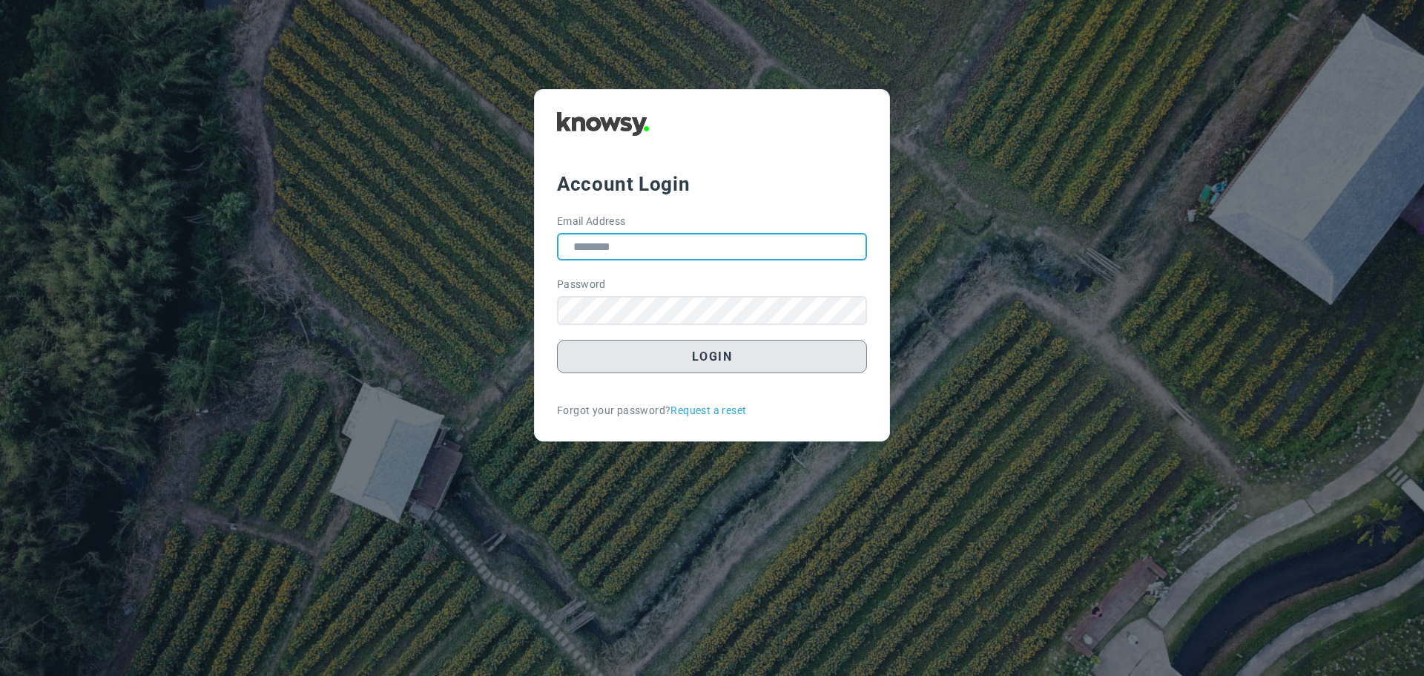
type input "**********"
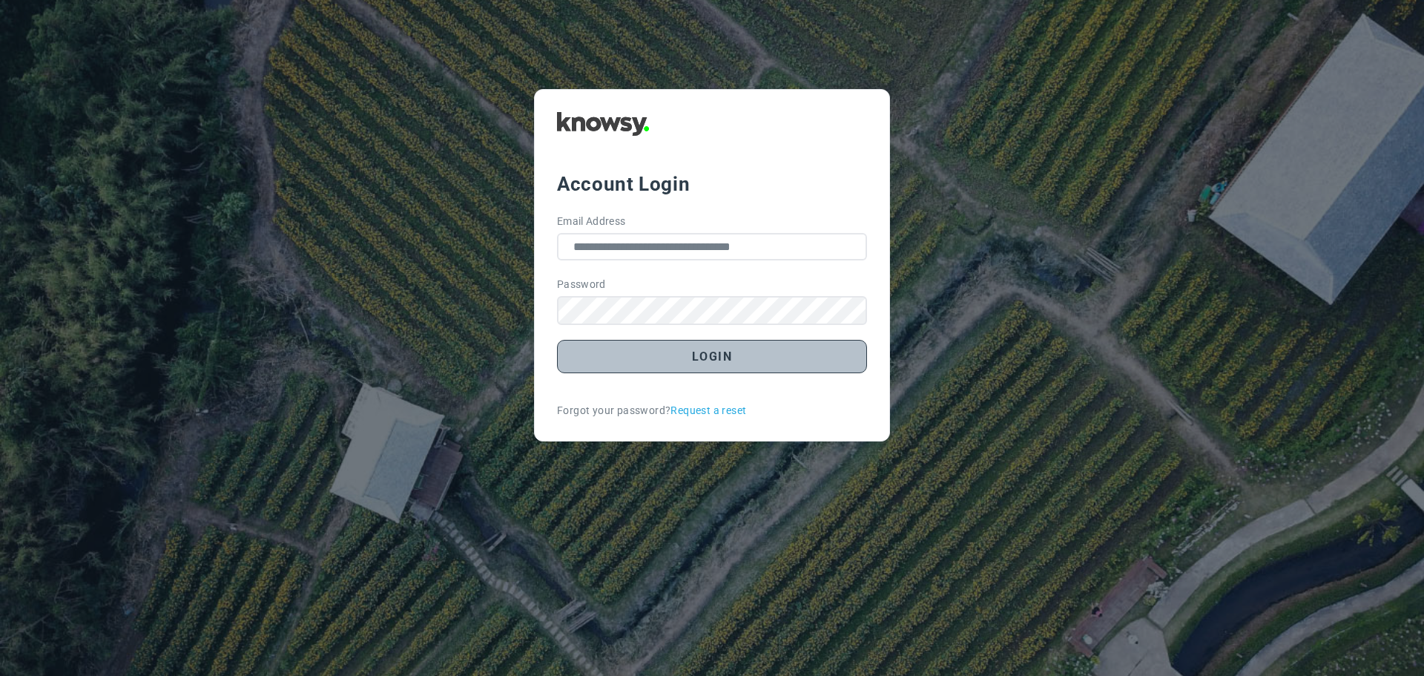
click at [722, 364] on button "Login" at bounding box center [712, 356] width 310 height 33
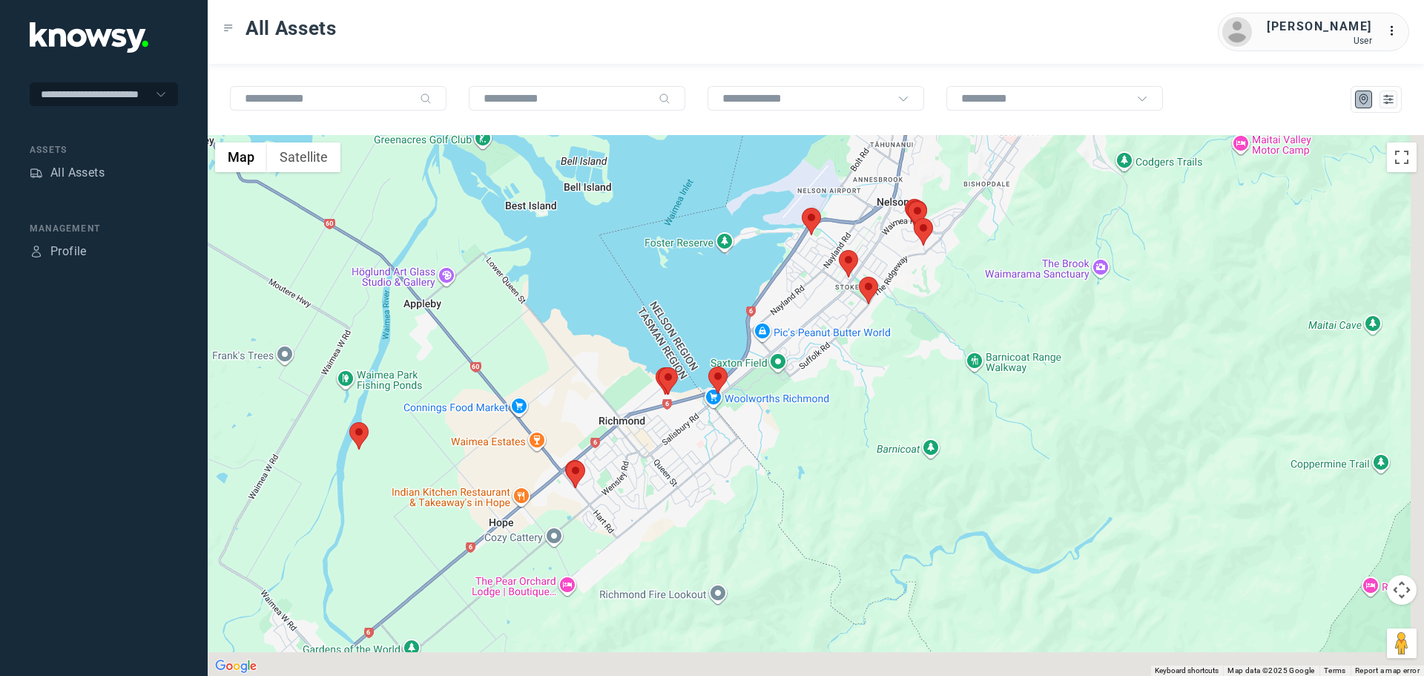
drag, startPoint x: 697, startPoint y: 616, endPoint x: 600, endPoint y: 472, distance: 173.2
click at [600, 472] on div at bounding box center [816, 405] width 1216 height 541
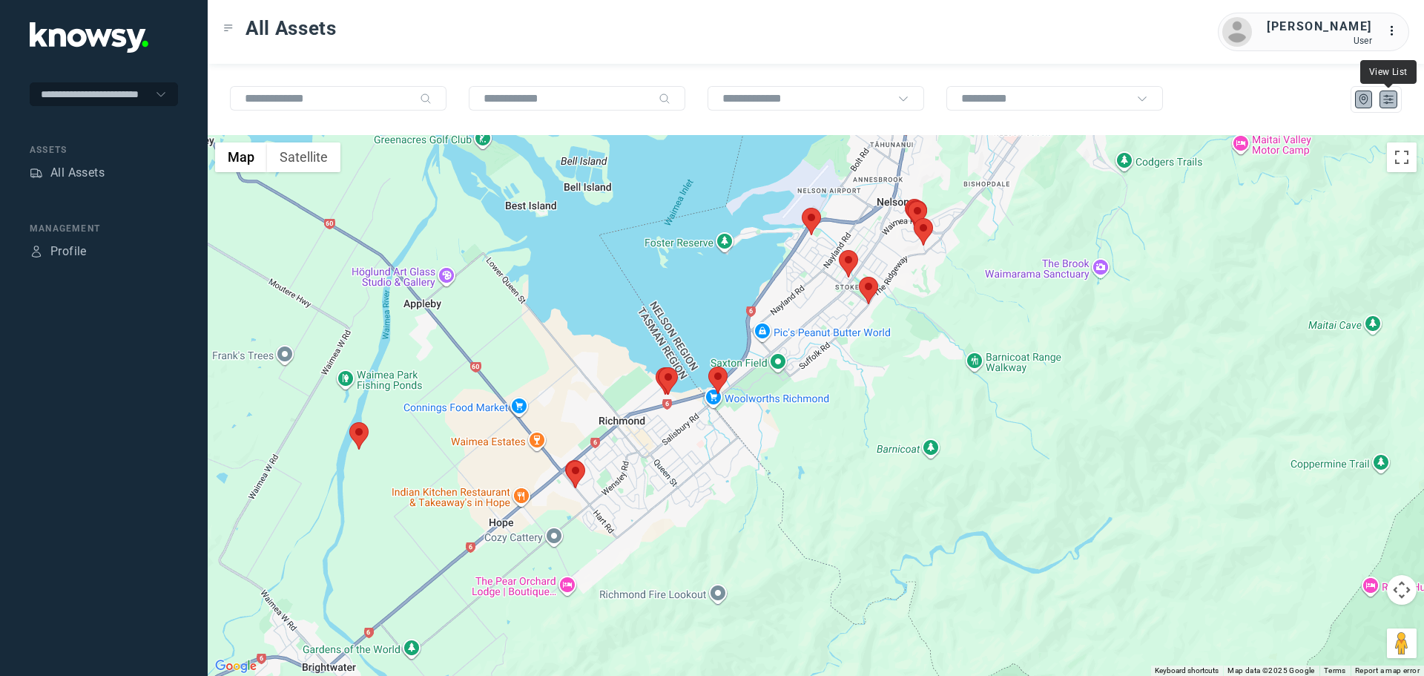
click at [1387, 99] on icon "List" at bounding box center [1388, 99] width 13 height 13
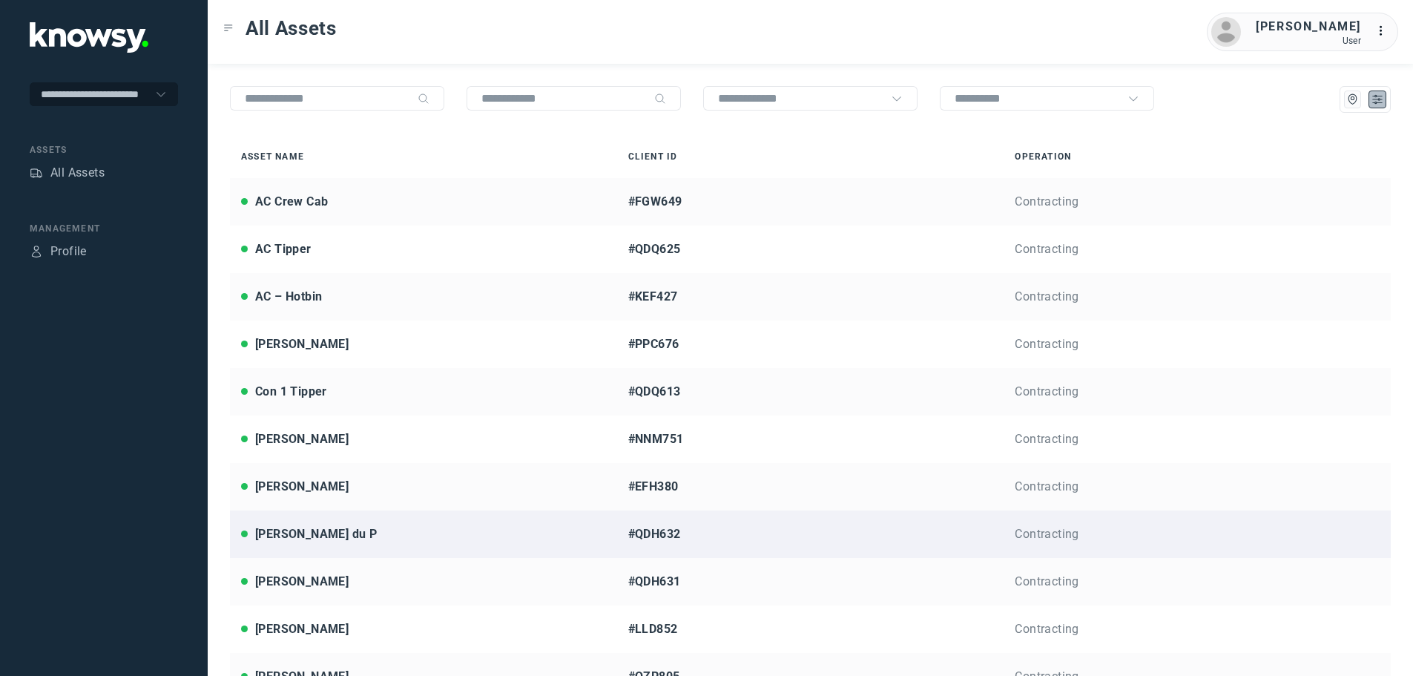
click at [287, 533] on div "Jarrod du P" at bounding box center [316, 534] width 122 height 18
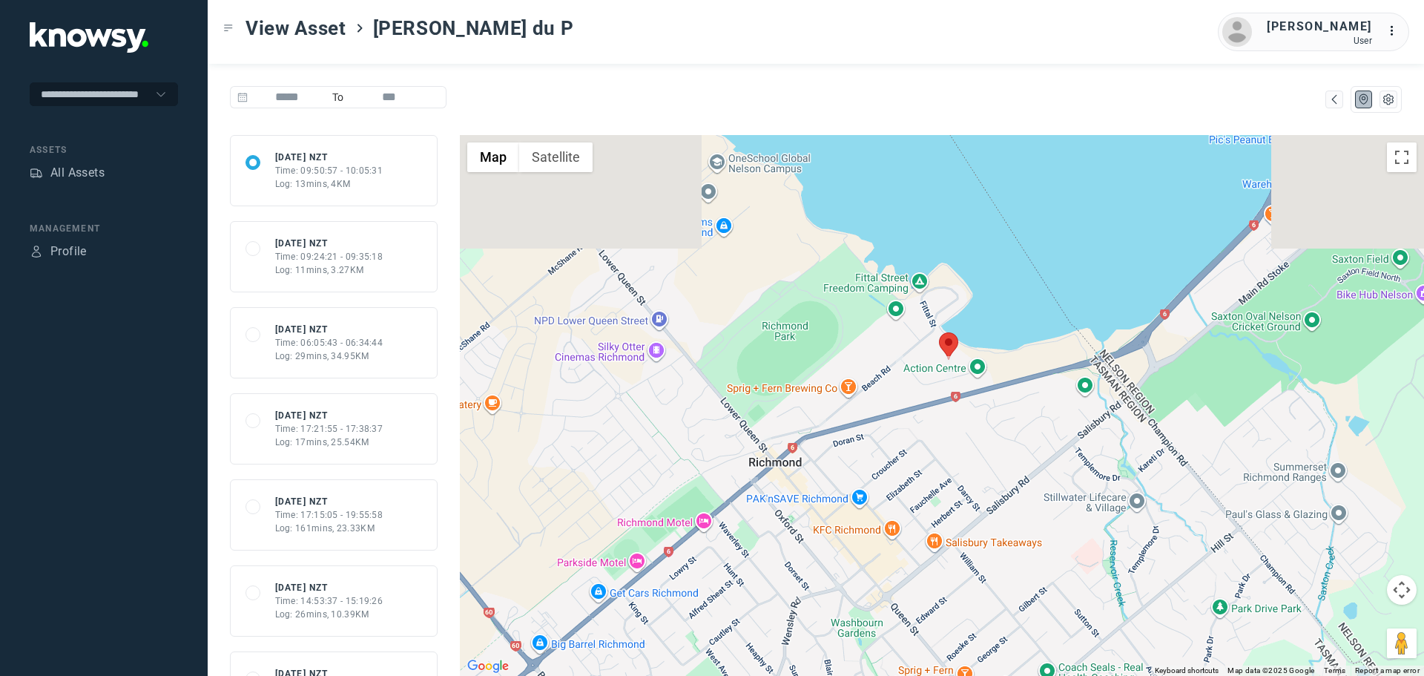
drag, startPoint x: 1051, startPoint y: 251, endPoint x: 914, endPoint y: 418, distance: 216.6
click at [914, 418] on div at bounding box center [942, 405] width 964 height 541
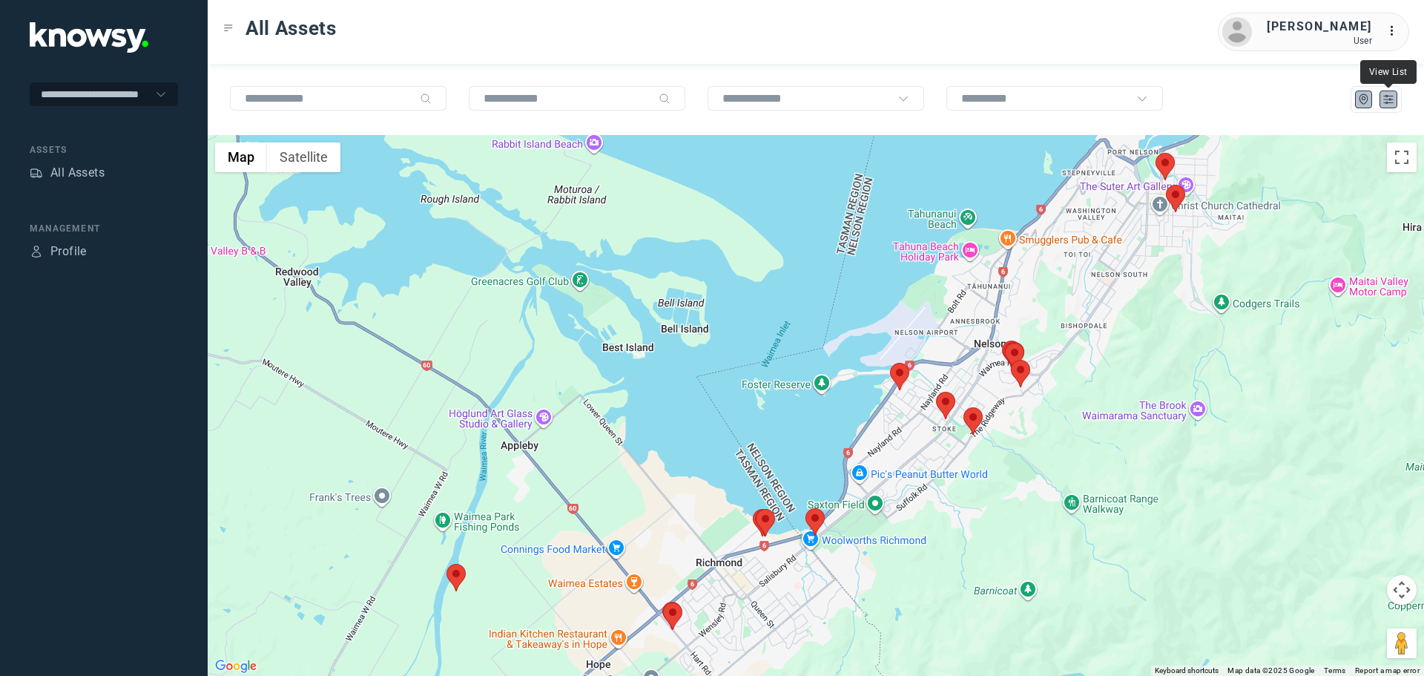
drag, startPoint x: 1389, startPoint y: 100, endPoint x: 1382, endPoint y: 103, distance: 8.0
click at [1389, 102] on icon "List" at bounding box center [1388, 99] width 13 height 13
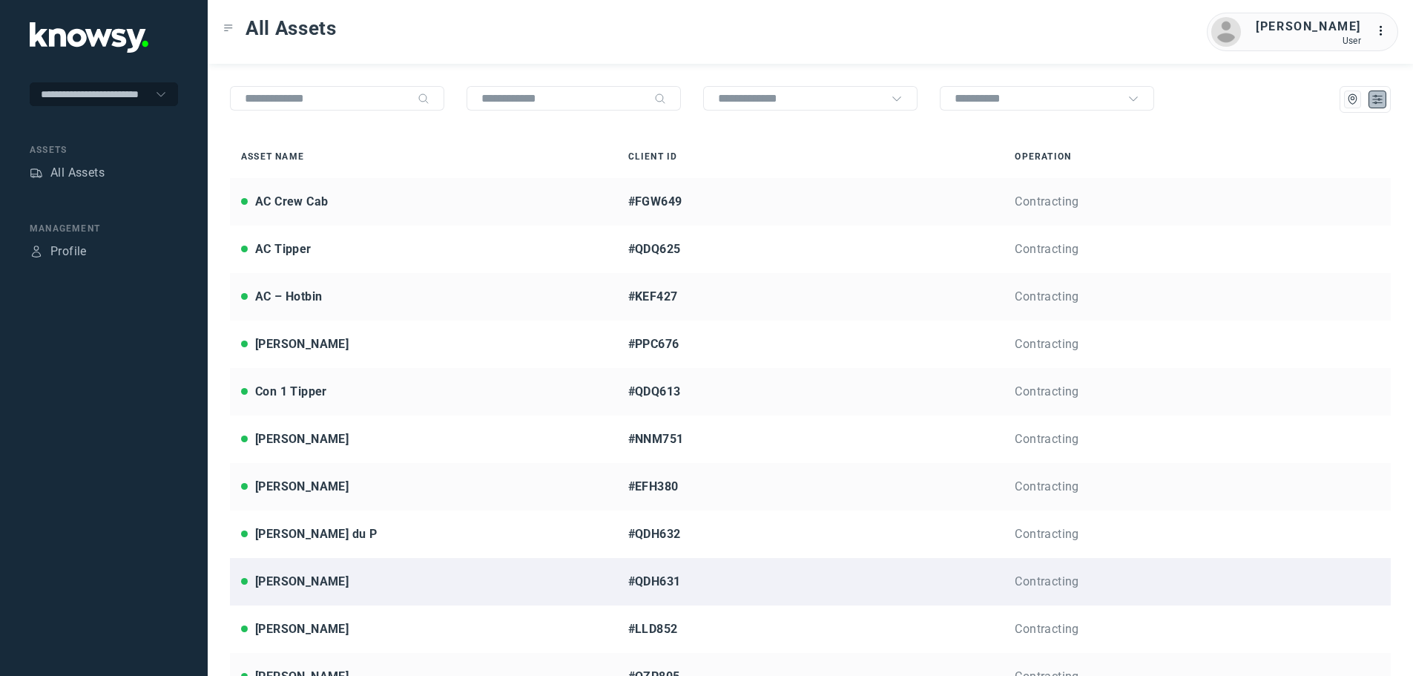
click at [282, 585] on div "Jason R" at bounding box center [301, 582] width 93 height 18
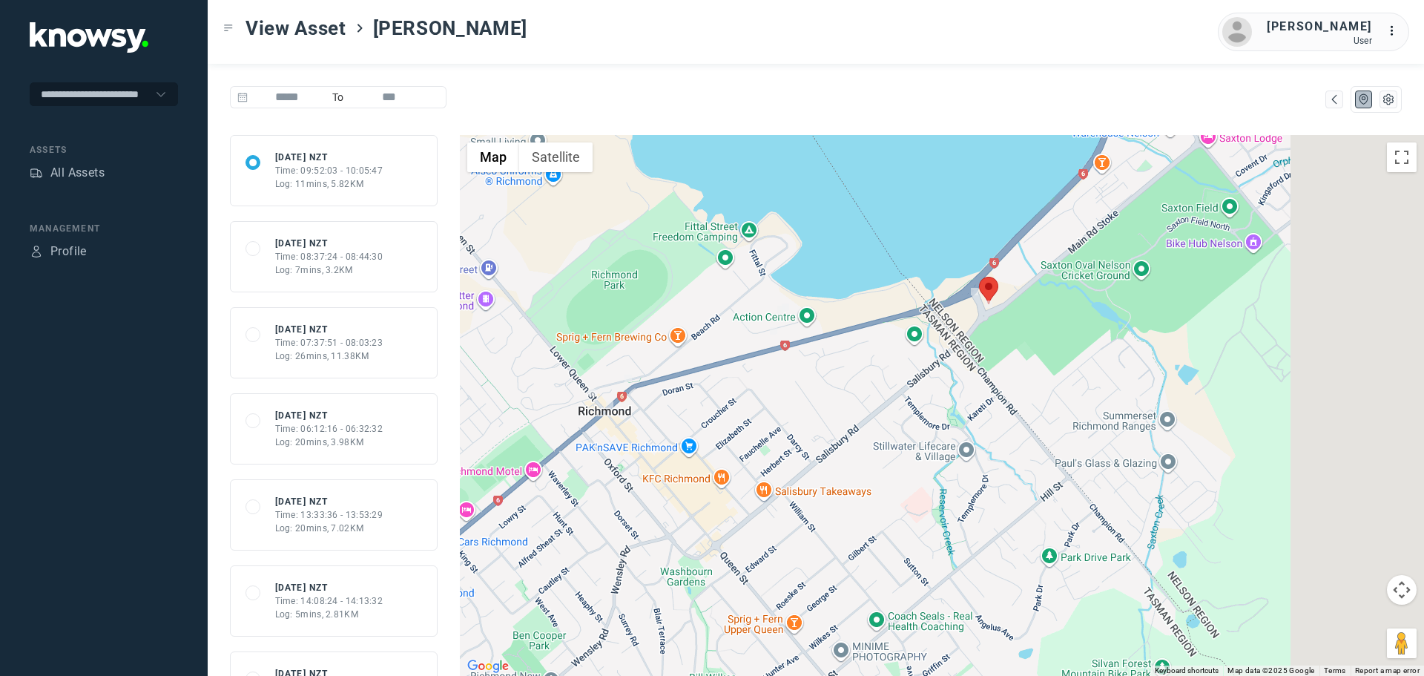
drag, startPoint x: 1142, startPoint y: 292, endPoint x: 790, endPoint y: 397, distance: 366.8
click at [790, 397] on div at bounding box center [942, 405] width 964 height 541
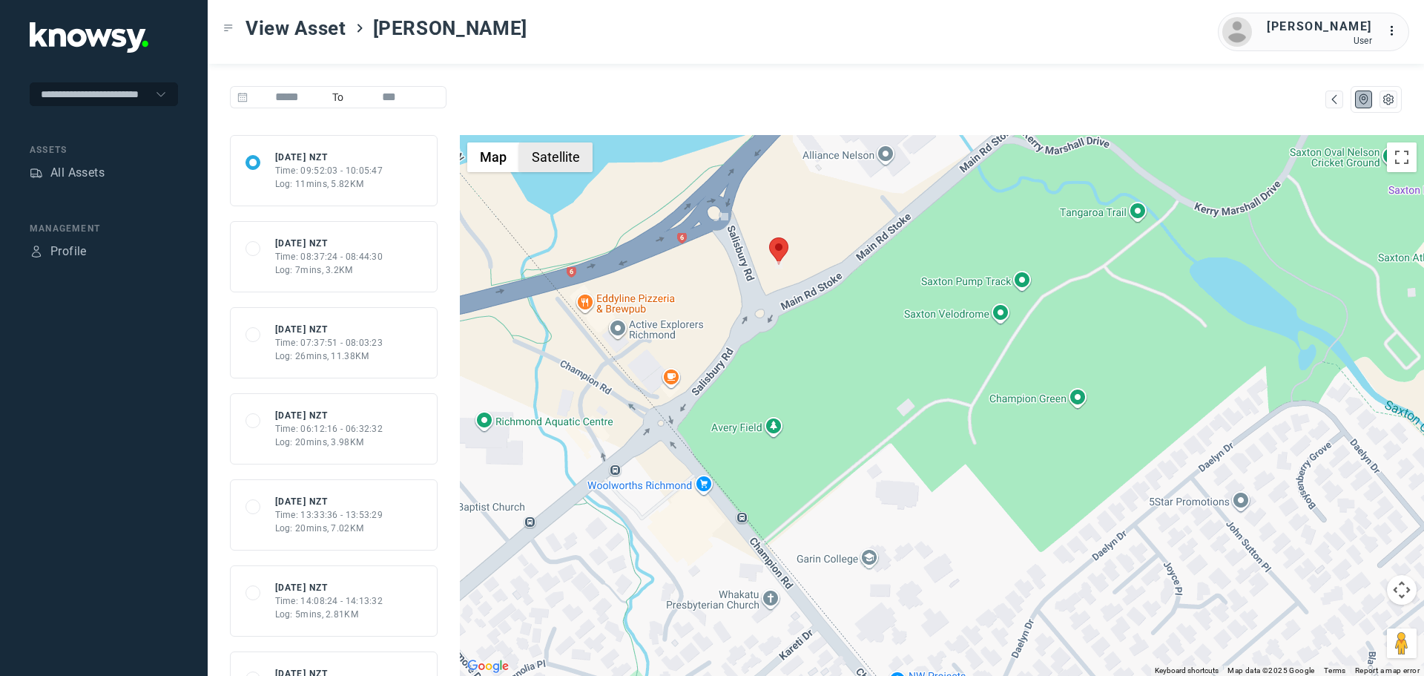
click at [563, 160] on button "Satellite" at bounding box center [555, 157] width 73 height 30
